Goal: Task Accomplishment & Management: Manage account settings

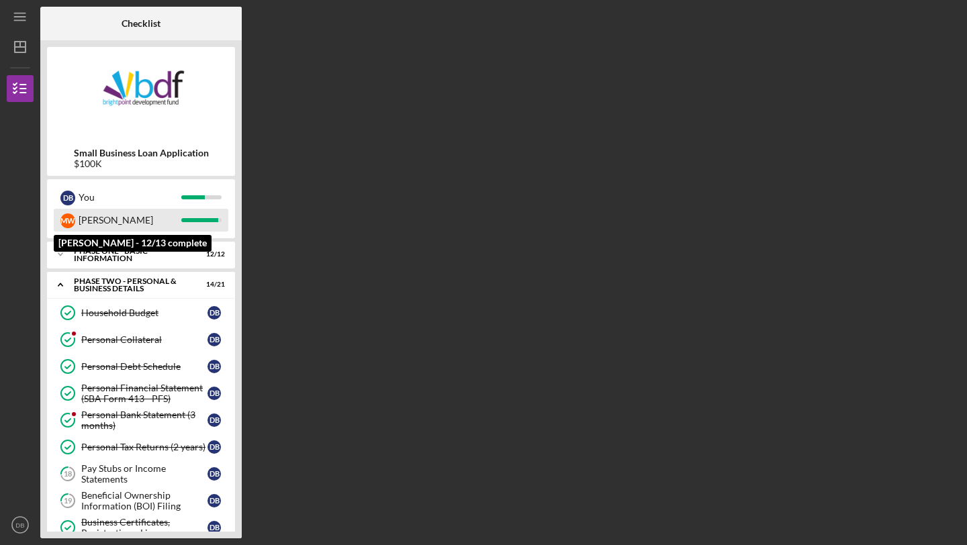
click at [161, 224] on div "[PERSON_NAME]" at bounding box center [130, 220] width 103 height 23
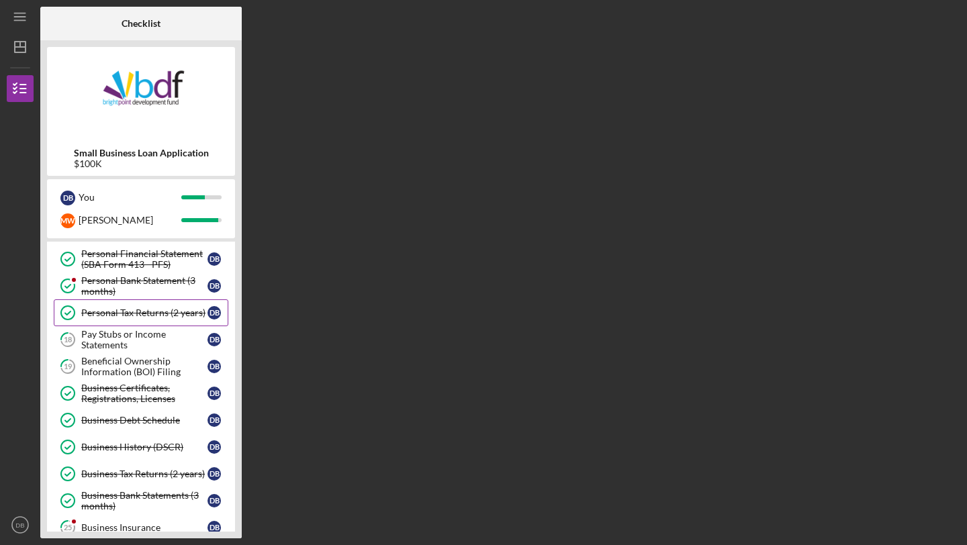
scroll to position [137, 0]
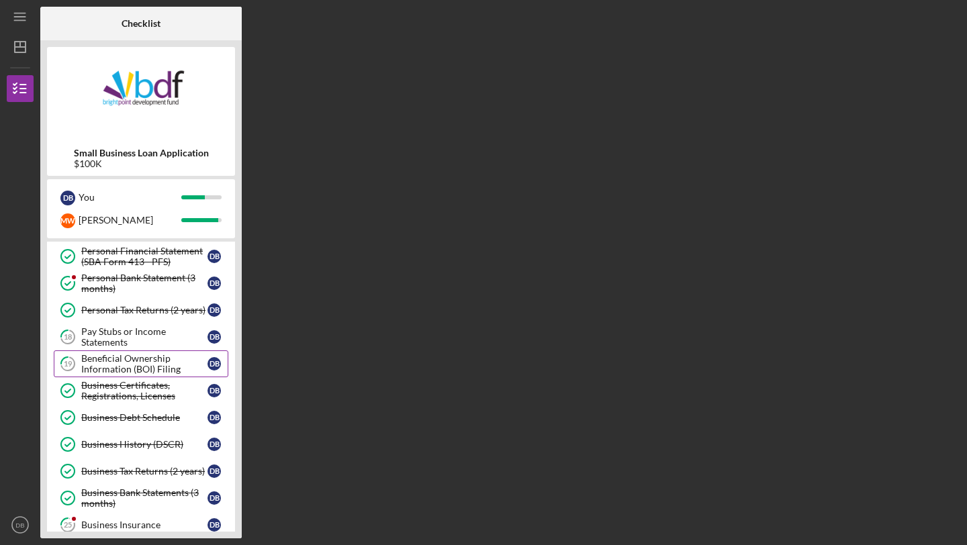
click at [142, 365] on div "Beneficial Ownership Information (BOI) Filing" at bounding box center [144, 363] width 126 height 21
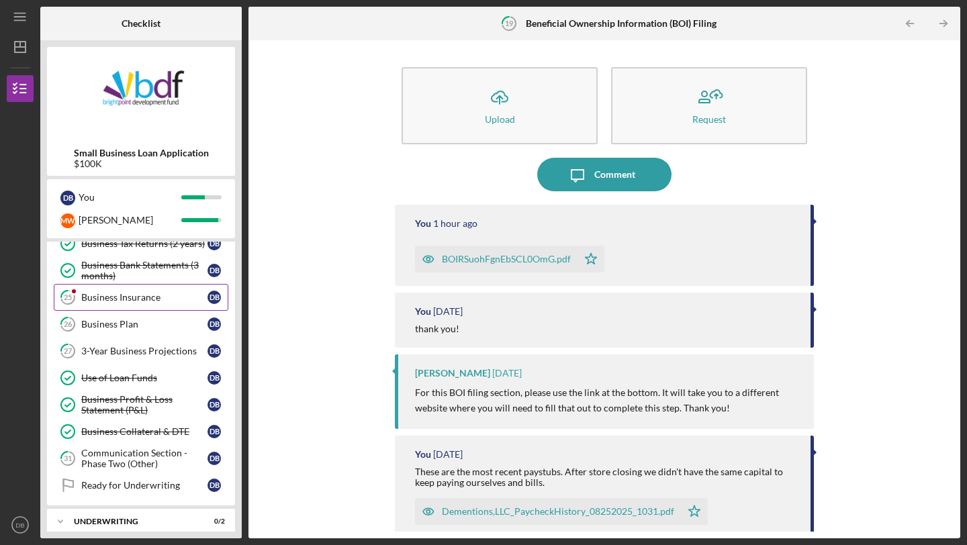
scroll to position [329, 0]
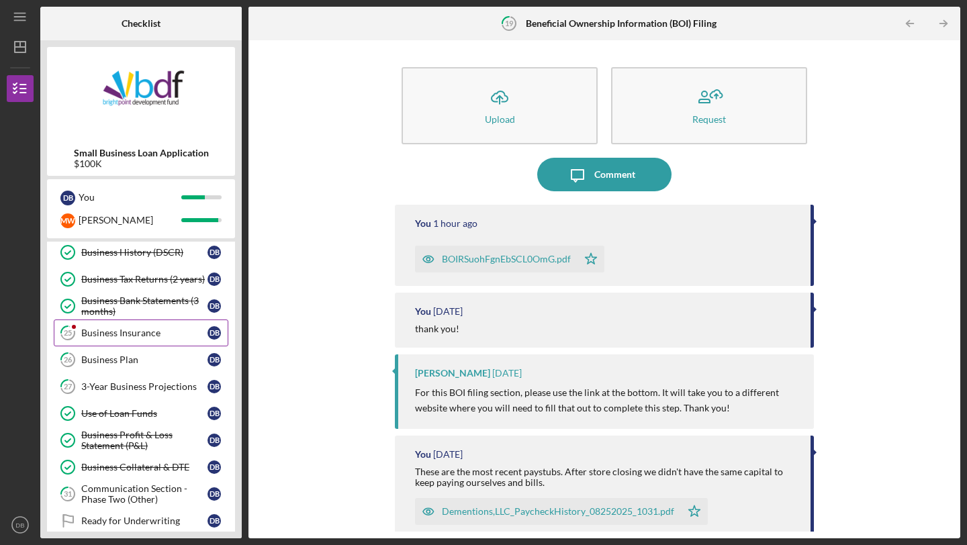
click at [134, 335] on div "Business Insurance" at bounding box center [144, 333] width 126 height 11
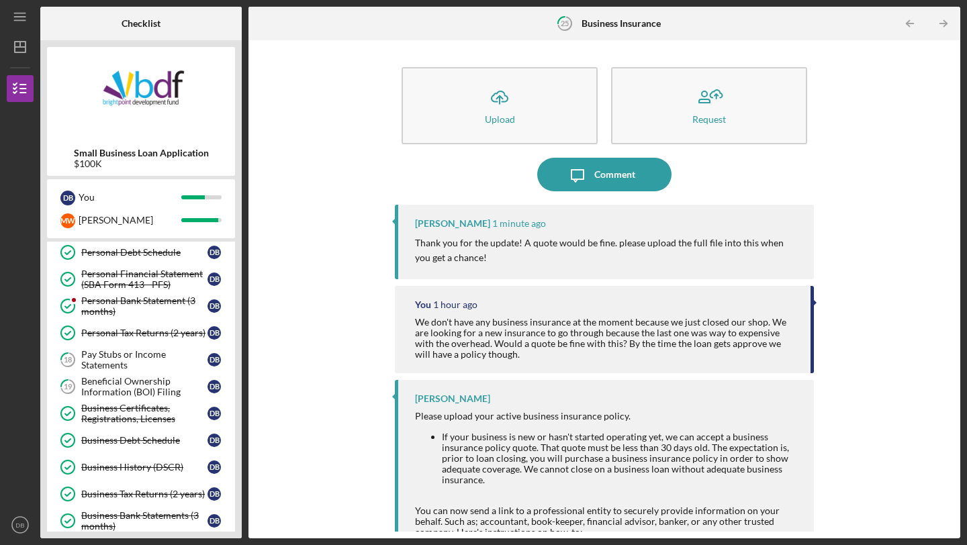
scroll to position [113, 0]
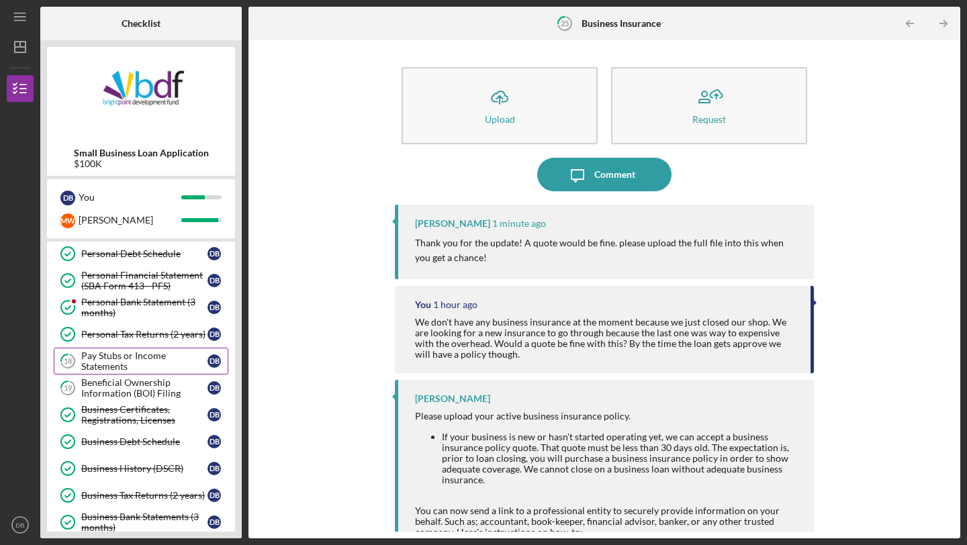
click at [171, 359] on div "Pay Stubs or Income Statements" at bounding box center [144, 361] width 126 height 21
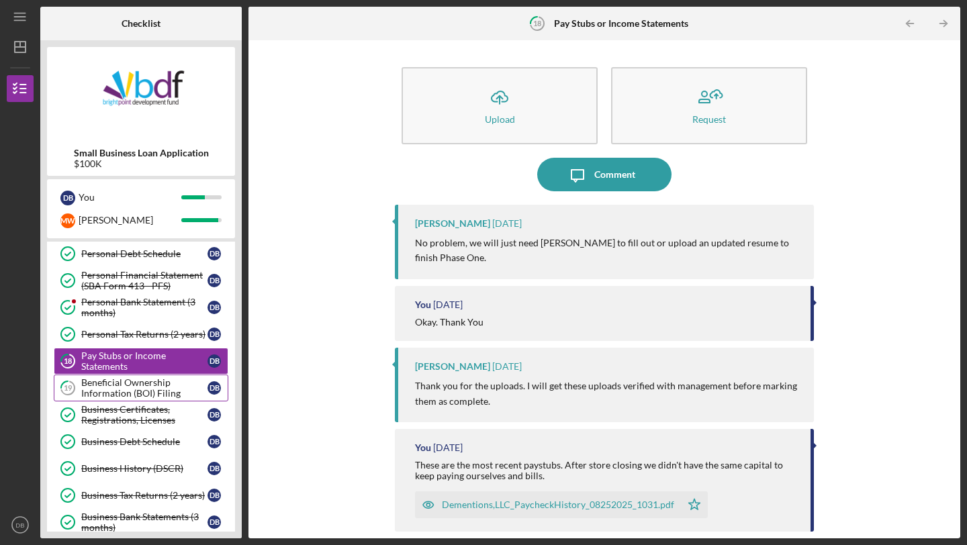
click at [167, 391] on div "Beneficial Ownership Information (BOI) Filing" at bounding box center [144, 387] width 126 height 21
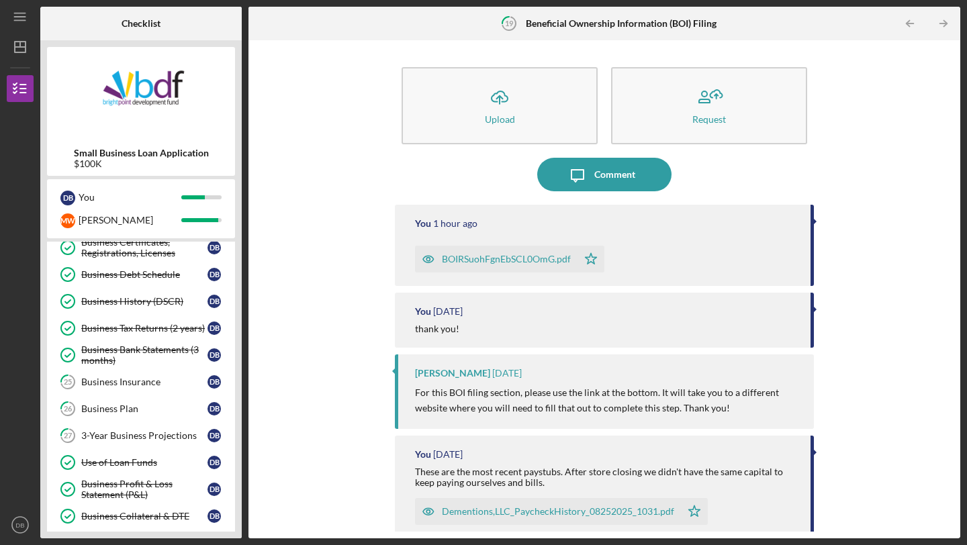
scroll to position [283, 0]
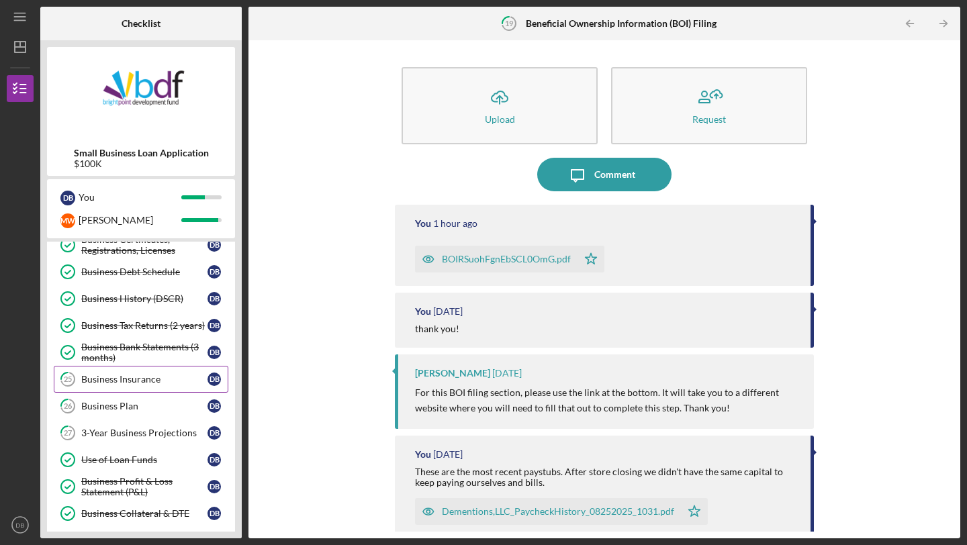
click at [150, 380] on div "Business Insurance" at bounding box center [144, 379] width 126 height 11
